Goal: Use online tool/utility

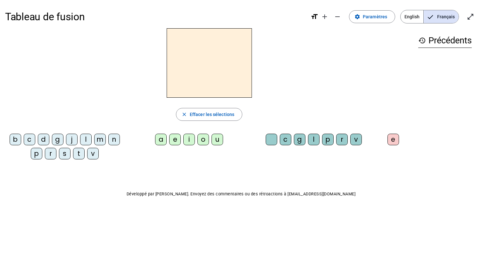
click at [19, 137] on div "b" at bounding box center [16, 139] width 12 height 12
click at [175, 138] on div "e" at bounding box center [175, 139] width 12 height 12
click at [284, 138] on div "c" at bounding box center [286, 139] width 12 height 12
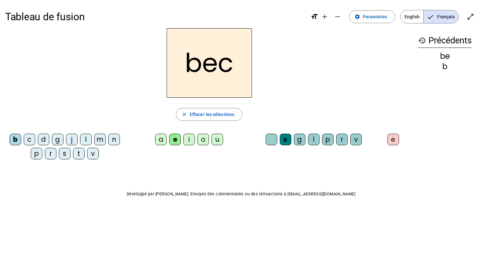
click at [62, 150] on div "s" at bounding box center [65, 154] width 12 height 12
click at [157, 139] on div "a" at bounding box center [161, 139] width 12 height 12
click at [271, 139] on div at bounding box center [272, 139] width 12 height 12
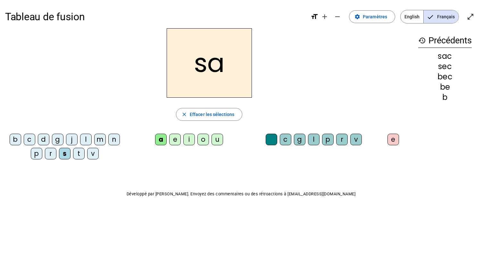
click at [91, 155] on div "v" at bounding box center [93, 154] width 12 height 12
click at [312, 137] on div "l" at bounding box center [314, 139] width 12 height 12
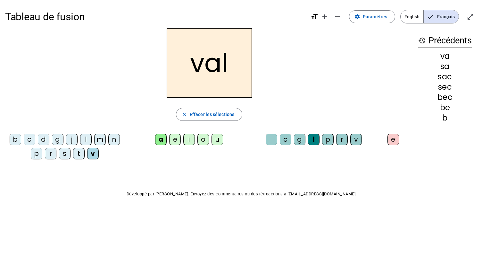
click at [99, 136] on div "m" at bounding box center [100, 139] width 12 height 12
click at [189, 140] on div "i" at bounding box center [190, 139] width 12 height 12
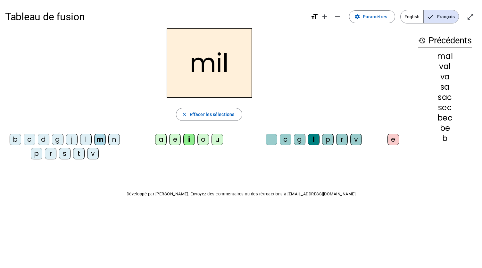
click at [66, 152] on div "s" at bounding box center [65, 154] width 12 height 12
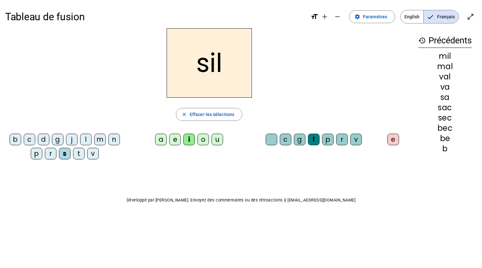
click at [161, 135] on div "a" at bounding box center [161, 139] width 12 height 12
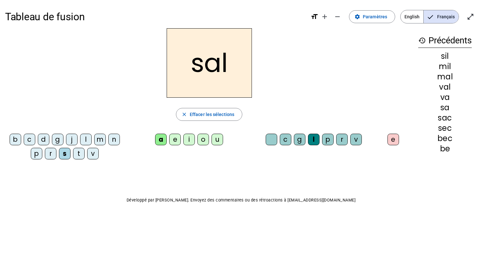
click at [202, 139] on div "o" at bounding box center [204, 139] width 12 height 12
click at [174, 138] on div "e" at bounding box center [175, 139] width 12 height 12
click at [62, 138] on div "g" at bounding box center [58, 139] width 12 height 12
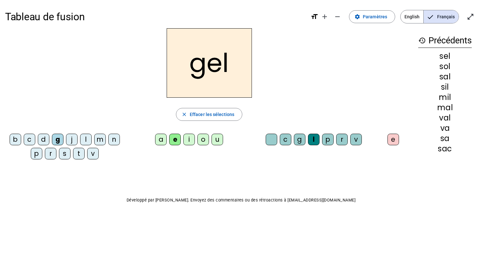
click at [21, 137] on div "b" at bounding box center [16, 139] width 12 height 12
click at [78, 156] on div "t" at bounding box center [79, 154] width 12 height 12
